Goal: Task Accomplishment & Management: Use online tool/utility

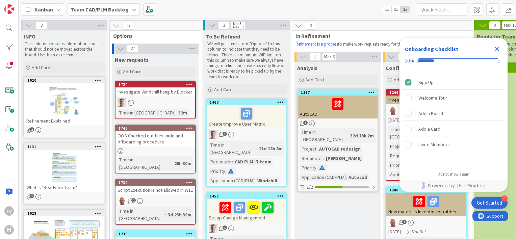
click at [498, 47] on icon "Close Checklist" at bounding box center [497, 49] width 4 height 4
